Goal: Use online tool/utility: Utilize a website feature to perform a specific function

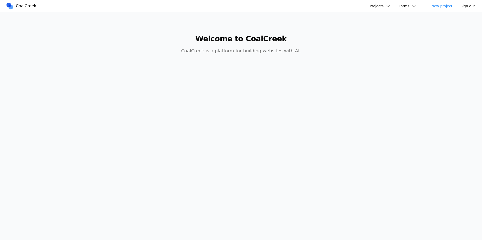
click at [380, 6] on button "Projects" at bounding box center [380, 6] width 27 height 8
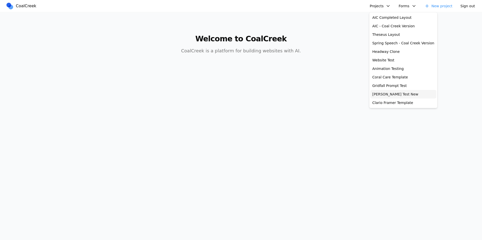
click at [386, 91] on link "[PERSON_NAME] Test New" at bounding box center [403, 94] width 66 height 9
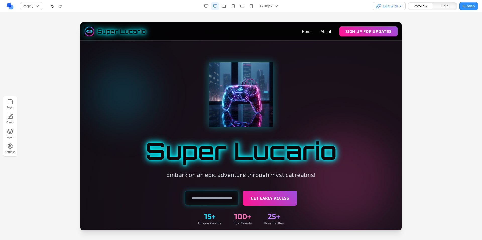
click at [8, 131] on icon "button" at bounding box center [10, 131] width 5 height 1
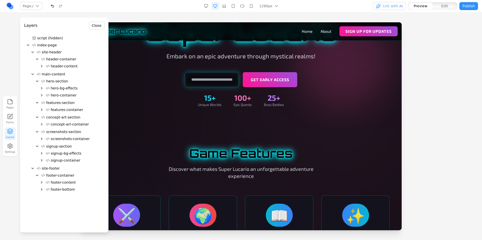
scroll to position [147, 0]
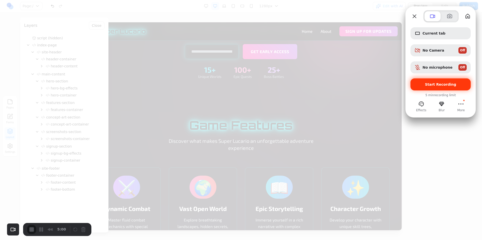
click at [440, 82] on div "Start Recording" at bounding box center [440, 85] width 60 height 12
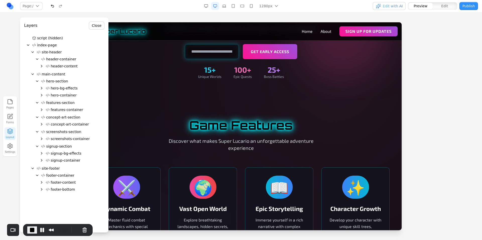
click at [42, 110] on icon "Expand" at bounding box center [42, 110] width 4 height 4
click at [46, 124] on icon "Expand" at bounding box center [46, 124] width 1 height 2
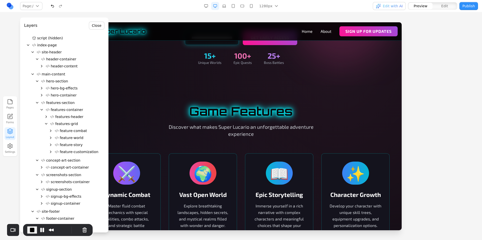
scroll to position [166, 0]
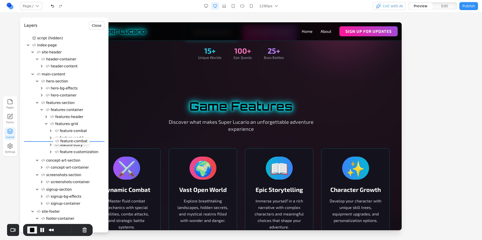
drag, startPoint x: 81, startPoint y: 130, endPoint x: 82, endPoint y: 140, distance: 10.0
click at [82, 140] on div "script (hidden) index-page site-header header-container header-content main-con…" at bounding box center [64, 137] width 80 height 204
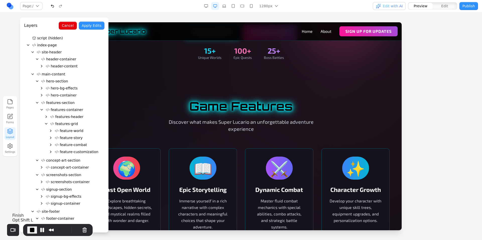
click at [30, 229] on span "End Recording" at bounding box center [32, 230] width 6 height 6
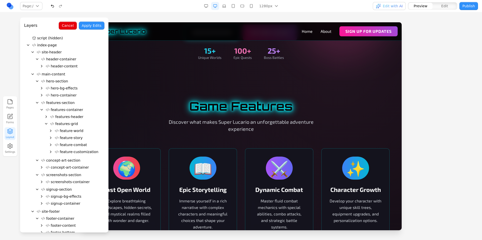
click at [67, 27] on button "Cancel" at bounding box center [68, 26] width 18 height 8
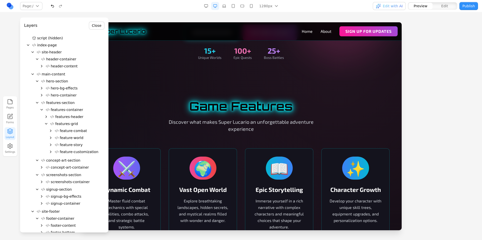
click at [93, 24] on button "Close" at bounding box center [97, 26] width 16 height 8
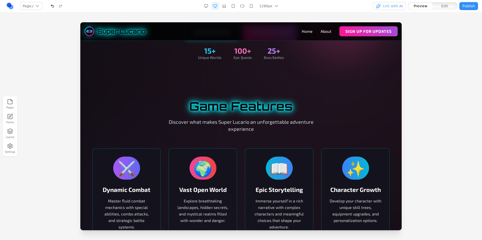
click at [112, 18] on div "Pages Forms Layout Settings" at bounding box center [241, 126] width 482 height 228
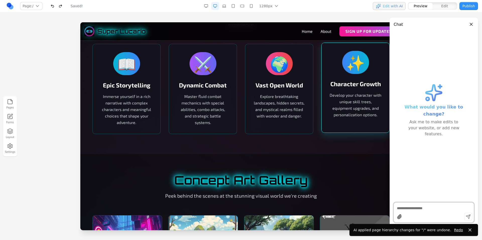
scroll to position [270, 0]
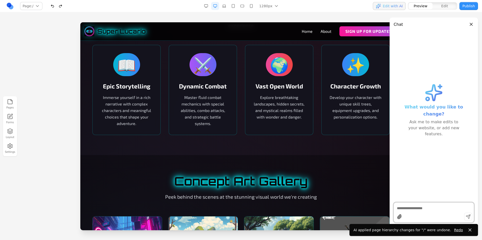
click at [473, 23] on button "Close panel" at bounding box center [471, 25] width 6 height 6
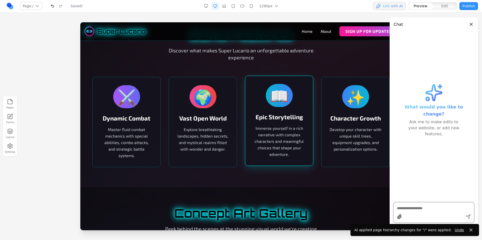
scroll to position [206, 0]
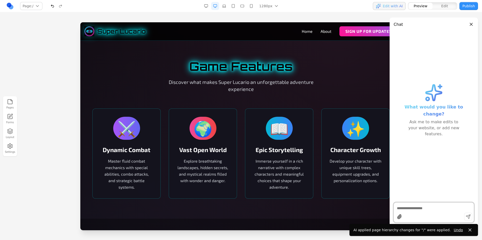
click at [470, 25] on button "Close panel" at bounding box center [471, 25] width 6 height 6
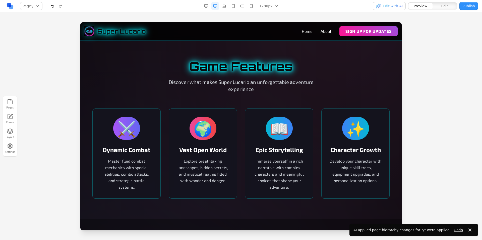
click at [444, 50] on div at bounding box center [241, 131] width 482 height 218
